Goal: Check status: Verify the current state of an ongoing process or item

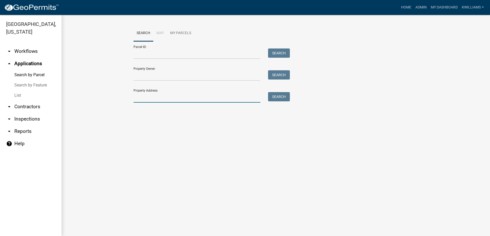
click at [184, 97] on input "Property Address:" at bounding box center [197, 97] width 127 height 11
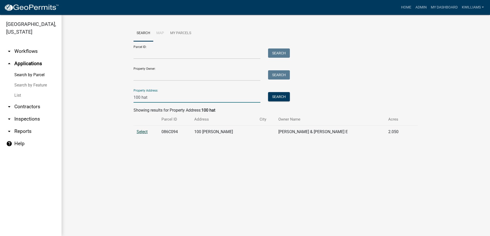
type input "100 hat"
click at [141, 133] on span "Select" at bounding box center [142, 131] width 11 height 5
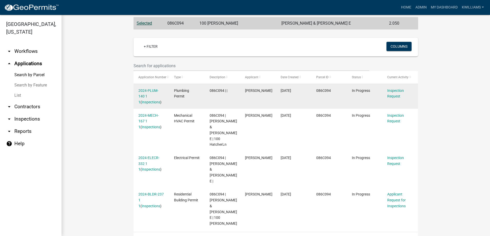
scroll to position [110, 0]
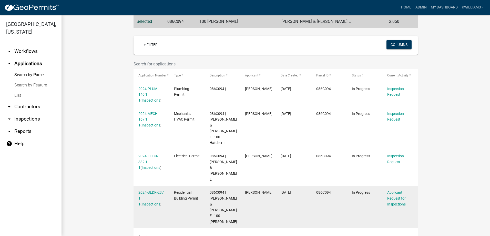
click at [150, 194] on div "2024-BLDR-237 1 1 ( Inspections )" at bounding box center [152, 198] width 26 height 17
click at [150, 202] on link "Inspections" at bounding box center [151, 204] width 18 height 4
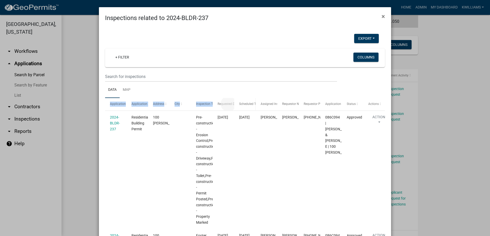
drag, startPoint x: 215, startPoint y: 104, endPoint x: 234, endPoint y: 100, distance: 19.4
click at [234, 100] on div "Application Application Type Address City Inspection Type Requested Date Schedu…" at bounding box center [245, 104] width 280 height 12
drag, startPoint x: 234, startPoint y: 100, endPoint x: 216, endPoint y: 95, distance: 17.9
click at [216, 95] on ul "Data Map" at bounding box center [245, 90] width 280 height 16
drag, startPoint x: 210, startPoint y: 107, endPoint x: 243, endPoint y: 98, distance: 34.3
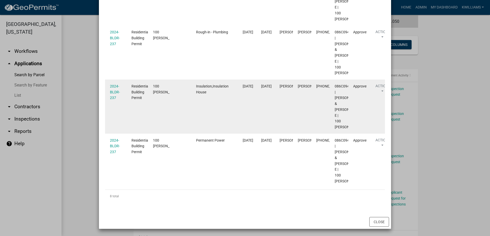
scroll to position [470, 0]
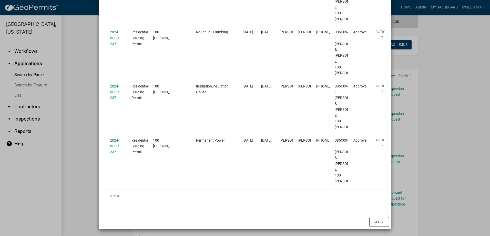
click at [71, 172] on ngb-modal-window "Inspections related to 2024-BLDR-237 × Export Excel Format (.xlsx) CSV Format (…" at bounding box center [245, 118] width 490 height 236
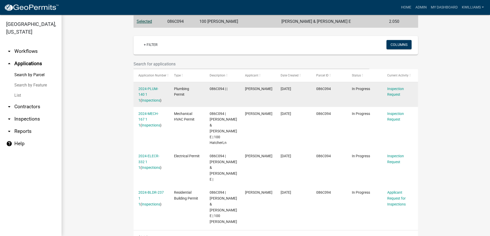
scroll to position [33, 0]
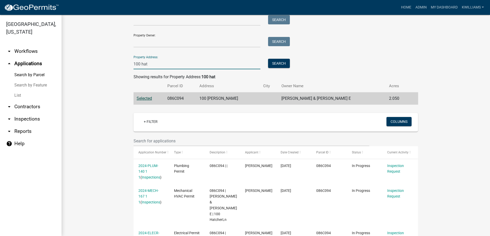
drag, startPoint x: 167, startPoint y: 65, endPoint x: 64, endPoint y: 96, distance: 107.7
click at [64, 96] on div "Search Map My Parcels Parcel ID: Search Property Owner: Search Property Address…" at bounding box center [276, 156] width 429 height 349
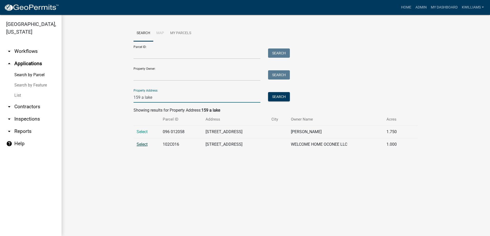
type input "159 a lake"
click at [145, 146] on span "Select" at bounding box center [142, 144] width 11 height 5
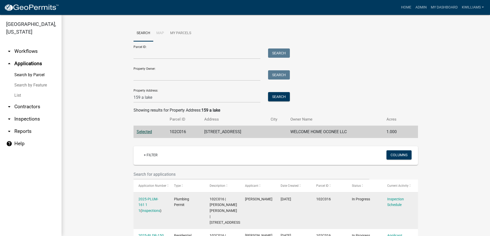
scroll to position [77, 0]
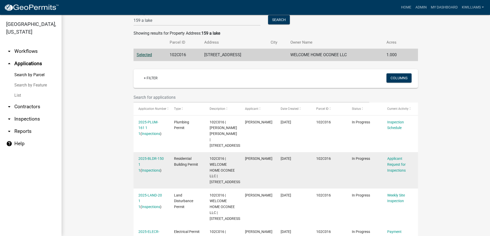
click at [152, 162] on div "2025-BLDR-150 1 1 ( Inspections )" at bounding box center [152, 164] width 26 height 17
click at [152, 168] on link "Inspections" at bounding box center [151, 170] width 18 height 4
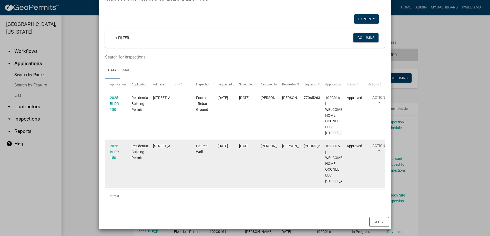
scroll to position [43, 0]
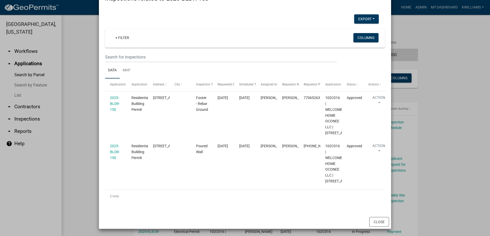
drag, startPoint x: 81, startPoint y: 174, endPoint x: 92, endPoint y: 171, distance: 10.7
click at [82, 173] on ngb-modal-window "Inspections related to 2025-BLDR-150 × Export Excel Format (.xlsx) CSV Format (…" at bounding box center [245, 118] width 490 height 236
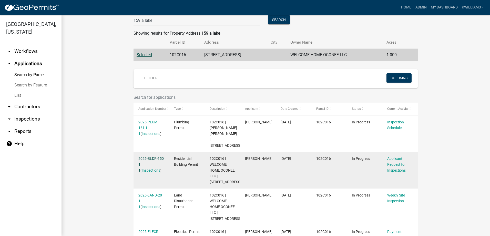
click at [149, 156] on link "2025-BLDR-150 1 1" at bounding box center [151, 164] width 25 height 16
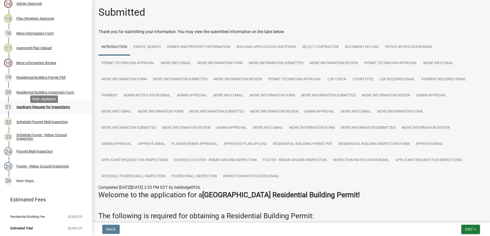
scroll to position [231, 0]
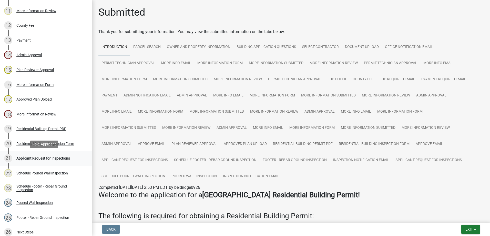
click at [57, 158] on div "Applicant Request for Inspections" at bounding box center [43, 158] width 54 height 4
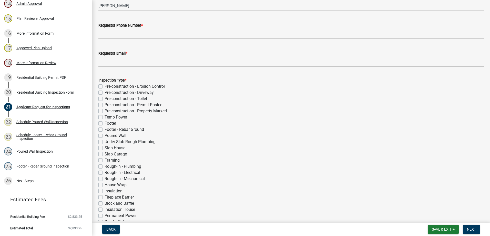
scroll to position [0, 0]
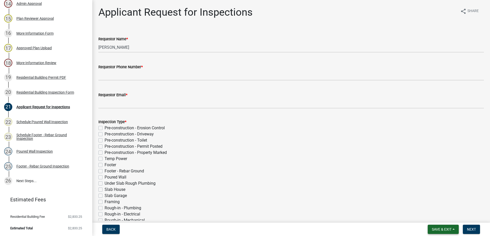
click at [438, 226] on button "Save & Exit" at bounding box center [443, 229] width 31 height 9
click at [432, 214] on button "Save & Exit" at bounding box center [438, 216] width 41 height 12
